Goal: Check status: Check status

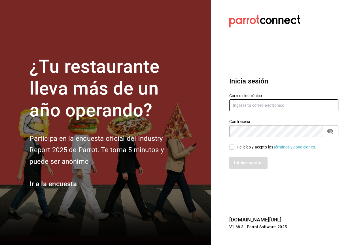
type input "lilianamedrano@playabichis.mx"
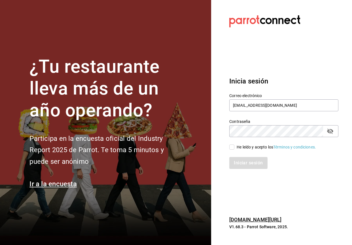
click at [230, 149] on input "He leído y acepto los Términos y condiciones." at bounding box center [232, 146] width 5 height 5
checkbox input "true"
click at [249, 162] on button "Iniciar sesión" at bounding box center [249, 163] width 39 height 12
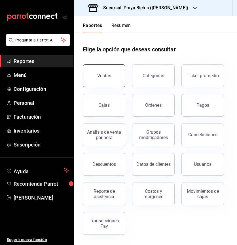
click at [100, 79] on button "Ventas" at bounding box center [104, 75] width 43 height 23
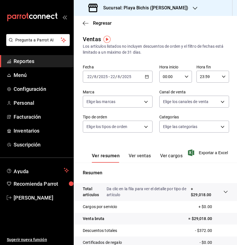
click at [147, 73] on div "[DATE] [DATE] - [DATE] [DATE]" at bounding box center [118, 77] width 70 height 12
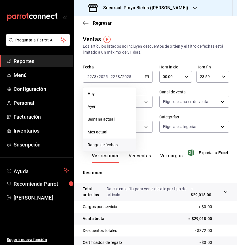
click at [112, 143] on span "Rango de fechas" at bounding box center [110, 145] width 44 height 6
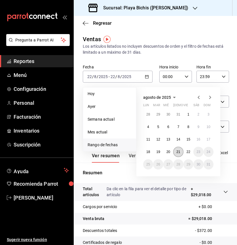
click at [180, 152] on button "21" at bounding box center [178, 152] width 10 height 10
click at [180, 152] on abbr "21" at bounding box center [179, 152] width 4 height 4
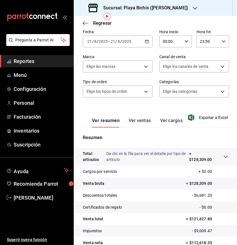
scroll to position [64, 0]
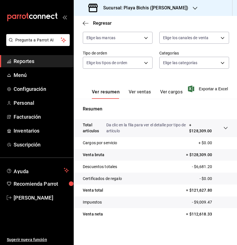
click at [193, 8] on icon "button" at bounding box center [195, 8] width 5 height 5
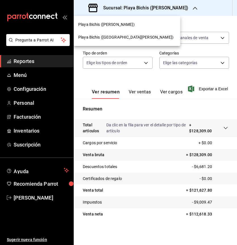
click at [119, 38] on span "Playa Bichis ([GEOGRAPHIC_DATA][PERSON_NAME])" at bounding box center [125, 37] width 95 height 6
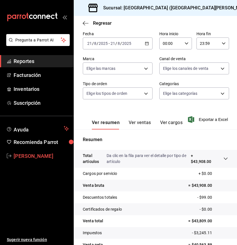
scroll to position [64, 0]
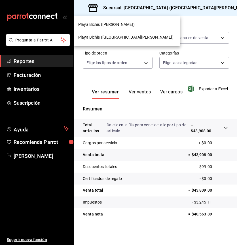
click at [132, 21] on div "Playa Bichis ([PERSON_NAME])" at bounding box center [127, 24] width 107 height 13
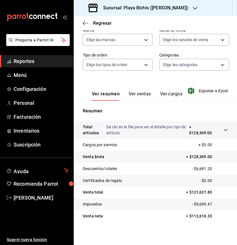
scroll to position [64, 0]
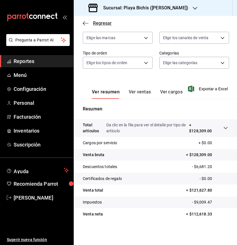
click at [85, 24] on icon "button" at bounding box center [86, 23] width 6 height 5
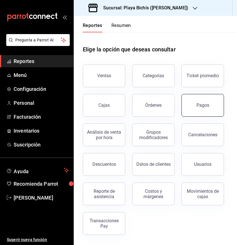
click at [215, 107] on button "Pagos" at bounding box center [203, 105] width 43 height 23
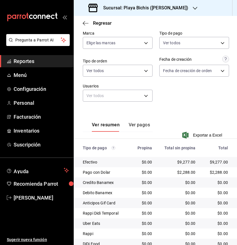
scroll to position [83, 0]
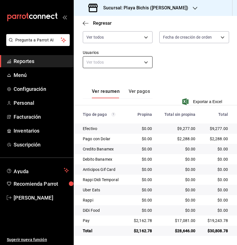
click at [144, 64] on body "Pregunta a Parrot AI Reportes Menú Configuración Personal Facturación Inventari…" at bounding box center [118, 122] width 237 height 245
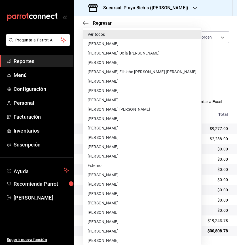
drag, startPoint x: 215, startPoint y: 80, endPoint x: 209, endPoint y: 74, distance: 8.4
click at [215, 80] on div at bounding box center [118, 122] width 237 height 245
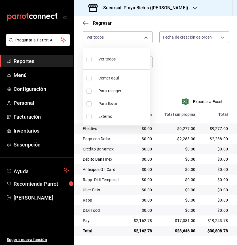
click at [147, 37] on body "Pregunta a Parrot AI Reportes Menú Configuración Personal Facturación Inventari…" at bounding box center [118, 122] width 237 height 245
click at [198, 65] on div at bounding box center [118, 122] width 237 height 245
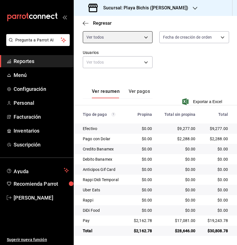
scroll to position [0, 0]
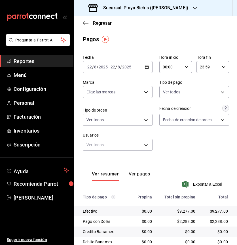
click at [142, 70] on div "[DATE] [DATE] - [DATE] [DATE]" at bounding box center [118, 67] width 70 height 12
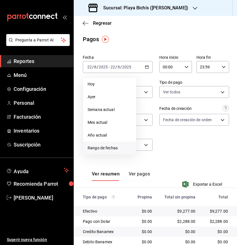
click at [117, 148] on span "Rango de fechas" at bounding box center [110, 148] width 44 height 6
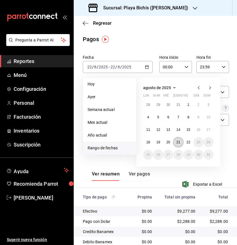
click at [178, 142] on abbr "21" at bounding box center [179, 142] width 4 height 4
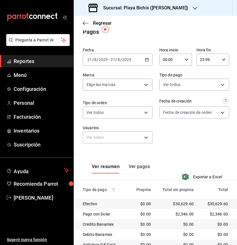
scroll to position [83, 0]
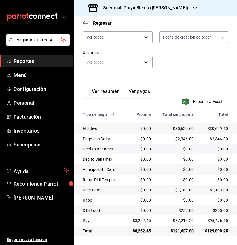
click at [193, 8] on icon "button" at bounding box center [195, 8] width 5 height 5
click at [193, 9] on icon "button" at bounding box center [195, 8] width 5 height 5
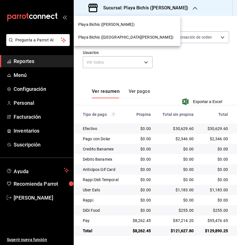
click at [116, 40] on span "Playa Bichis ([GEOGRAPHIC_DATA][PERSON_NAME])" at bounding box center [125, 37] width 95 height 6
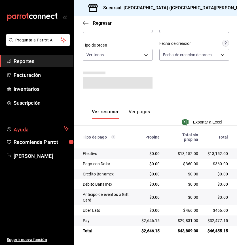
scroll to position [62, 0]
